Goal: Task Accomplishment & Management: Use online tool/utility

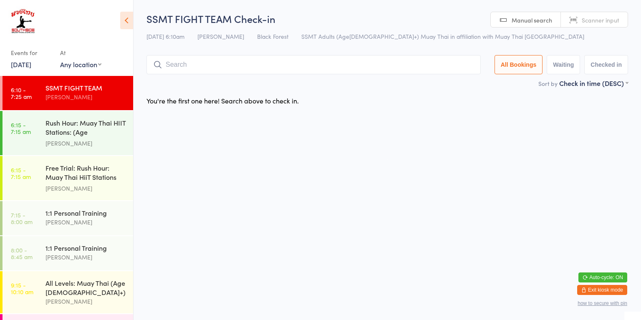
click at [89, 139] on div "[PERSON_NAME]" at bounding box center [85, 144] width 81 height 10
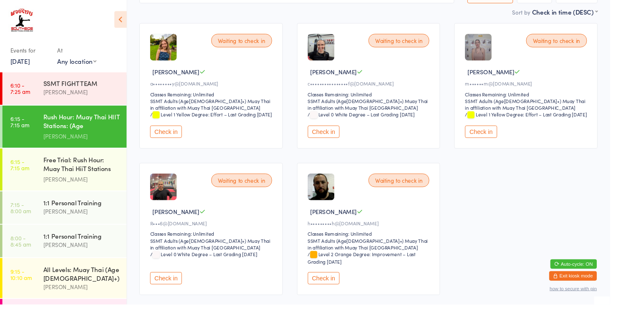
scroll to position [76, 0]
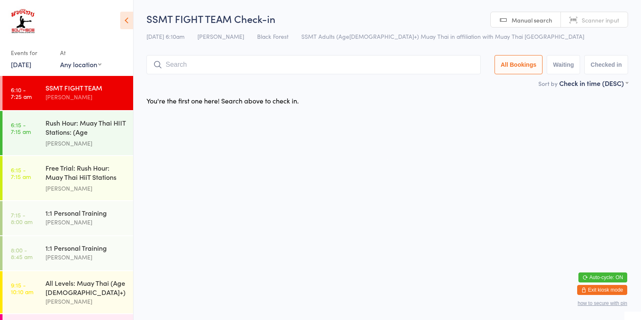
click at [91, 134] on div "Rush Hour: Muay Thai HIIT Stations: (Age [DEMOGRAPHIC_DATA]+)" at bounding box center [85, 128] width 81 height 20
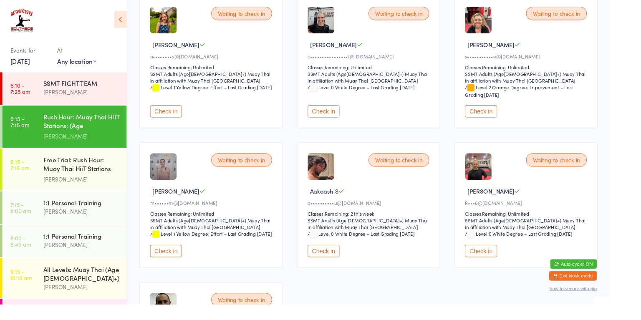
scroll to position [105, 0]
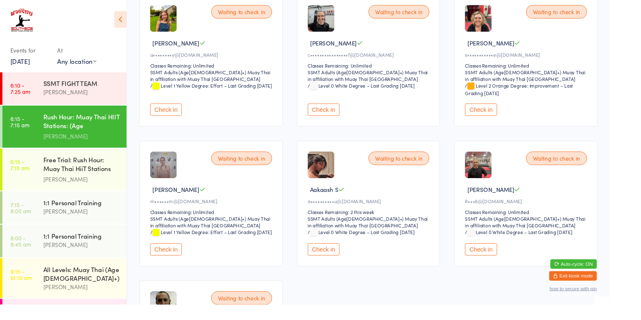
click at [179, 266] on button "Check in" at bounding box center [174, 262] width 33 height 13
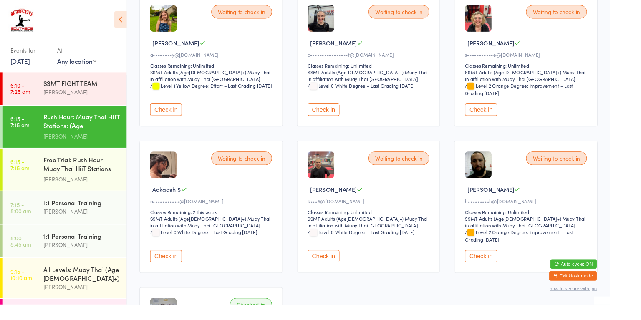
click at [341, 270] on button "Check in" at bounding box center [339, 269] width 33 height 13
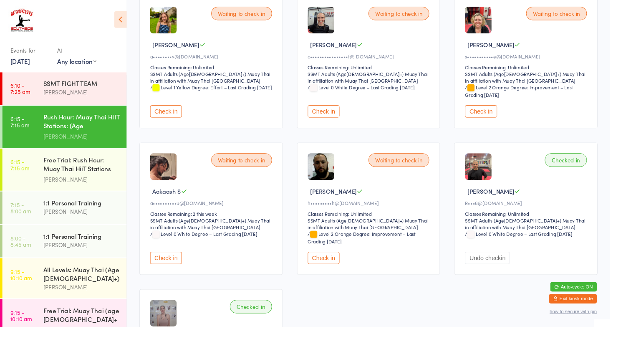
scroll to position [106, 0]
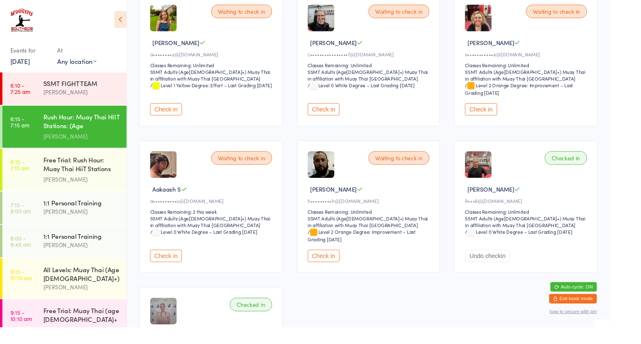
click at [175, 268] on button "Check in" at bounding box center [174, 268] width 33 height 13
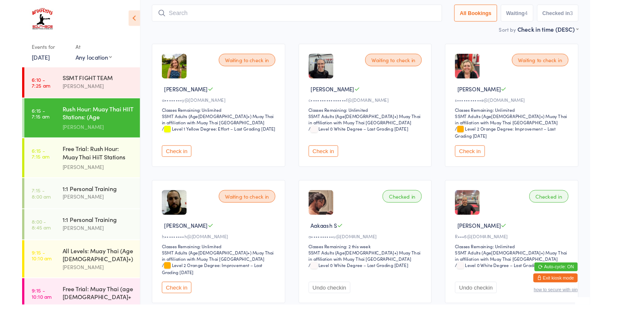
scroll to position [54, 0]
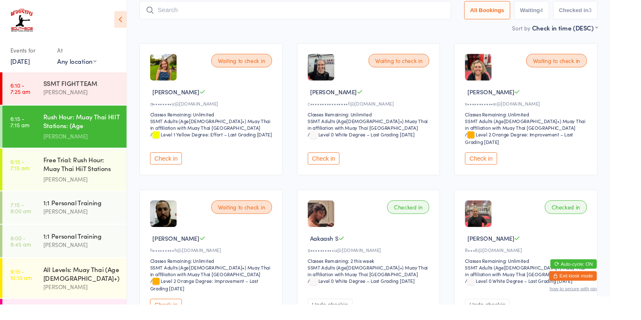
click at [506, 162] on button "Check in" at bounding box center [505, 166] width 33 height 13
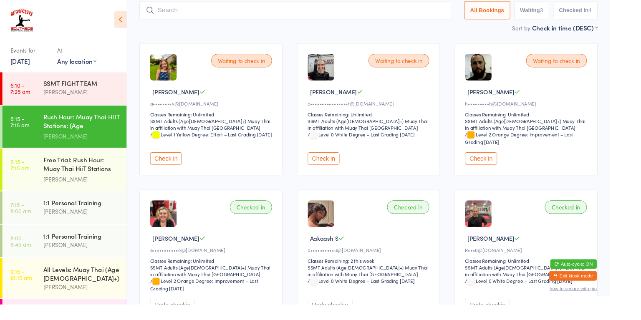
click at [506, 171] on button "Check in" at bounding box center [505, 166] width 33 height 13
click at [183, 168] on button "Check in" at bounding box center [174, 166] width 33 height 13
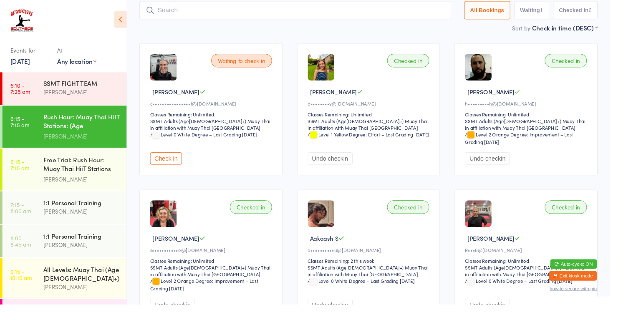
click at [188, 166] on button "Check in" at bounding box center [174, 166] width 33 height 13
